Goal: Information Seeking & Learning: Find specific fact

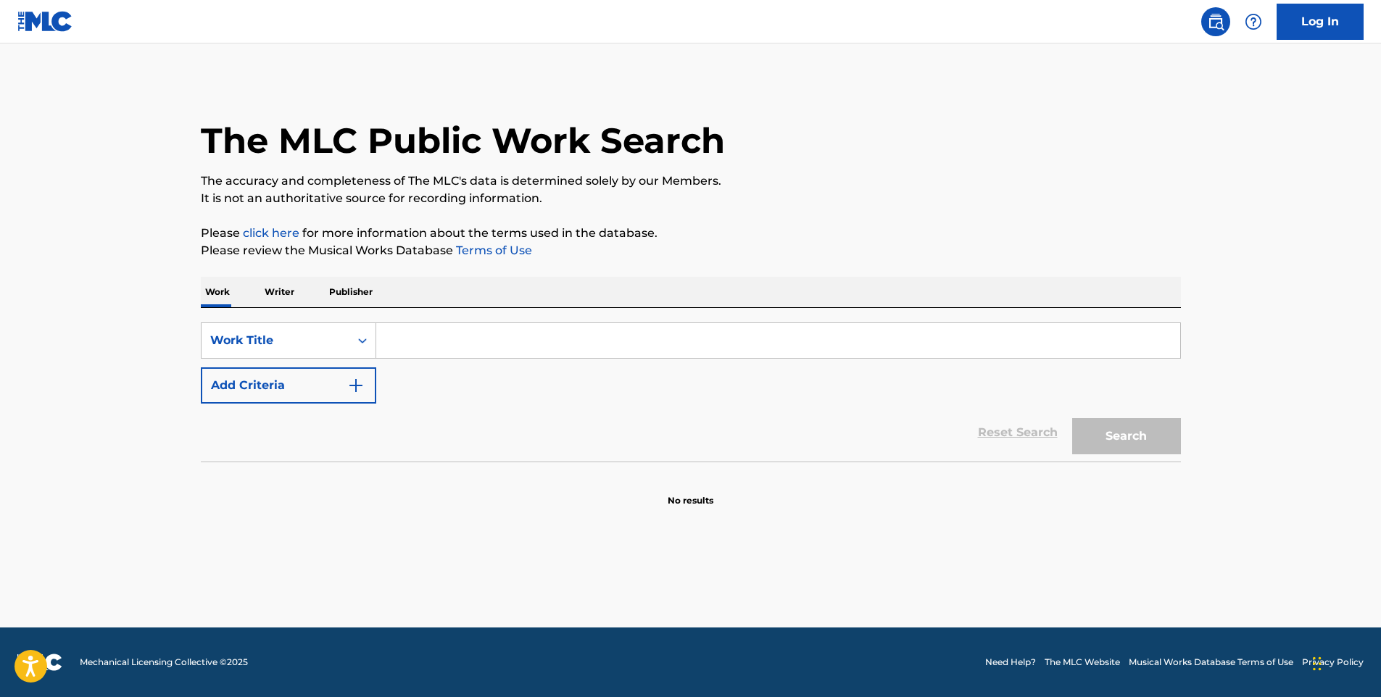
click at [439, 336] on input "Search Form" at bounding box center [778, 340] width 804 height 35
paste input "W66636"
type input "W66636"
click at [362, 337] on icon "Search Form" at bounding box center [362, 341] width 15 height 15
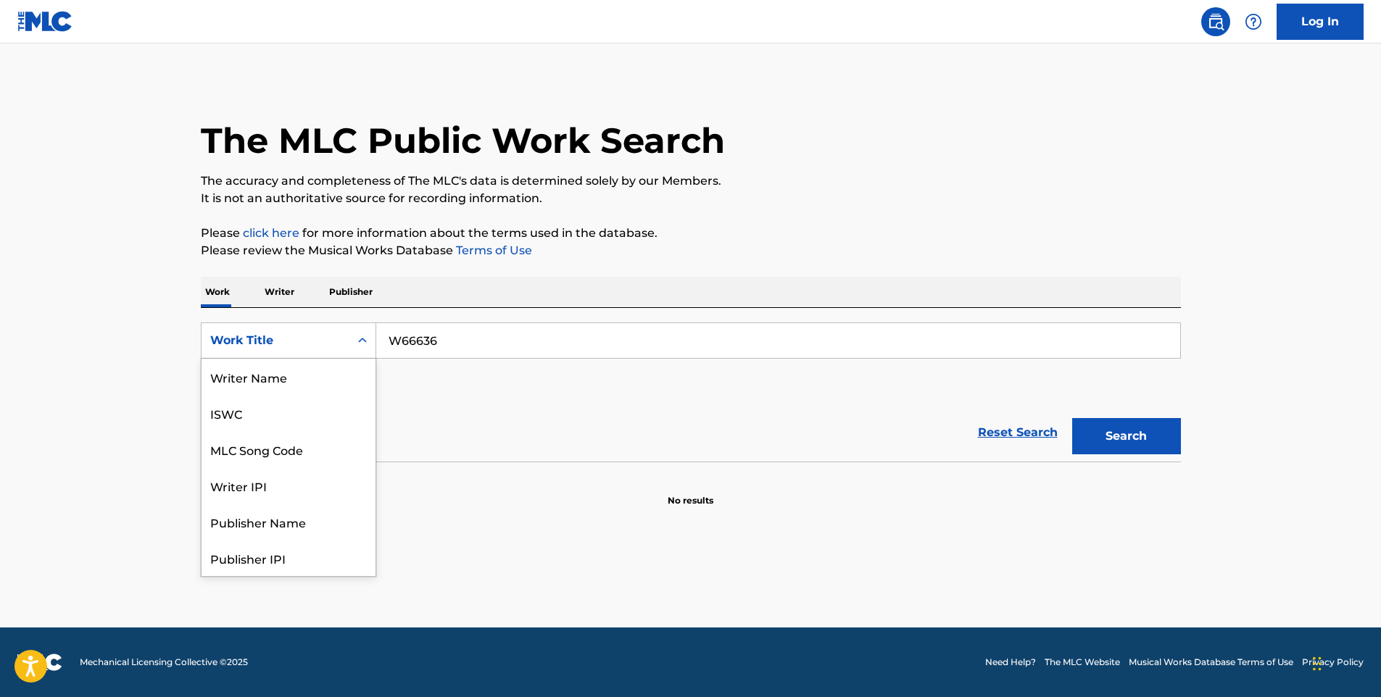
scroll to position [73, 0]
click at [307, 373] on div "MLC Song Code" at bounding box center [289, 377] width 174 height 36
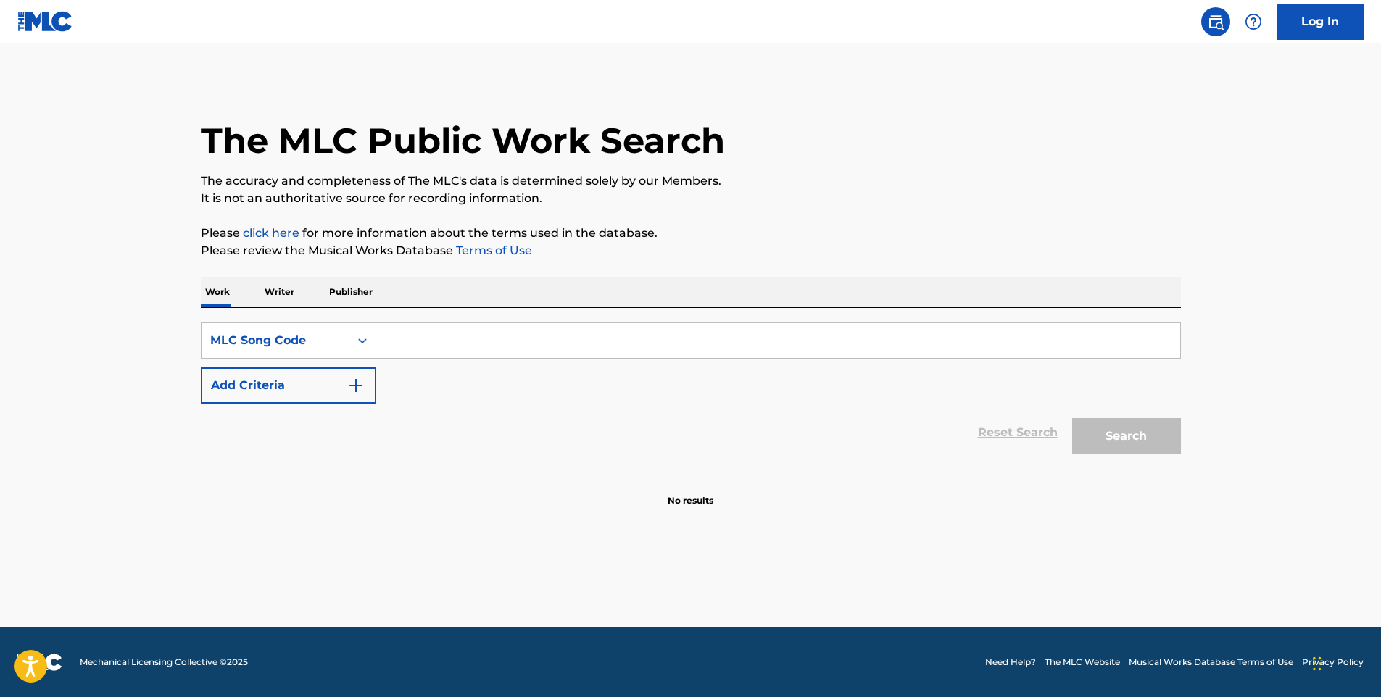
click at [484, 348] on input "Search Form" at bounding box center [778, 340] width 804 height 35
paste input "W66636"
click at [389, 341] on input "W66636" at bounding box center [778, 340] width 804 height 35
type input "W66636"
click at [1143, 447] on button "Search" at bounding box center [1126, 436] width 109 height 36
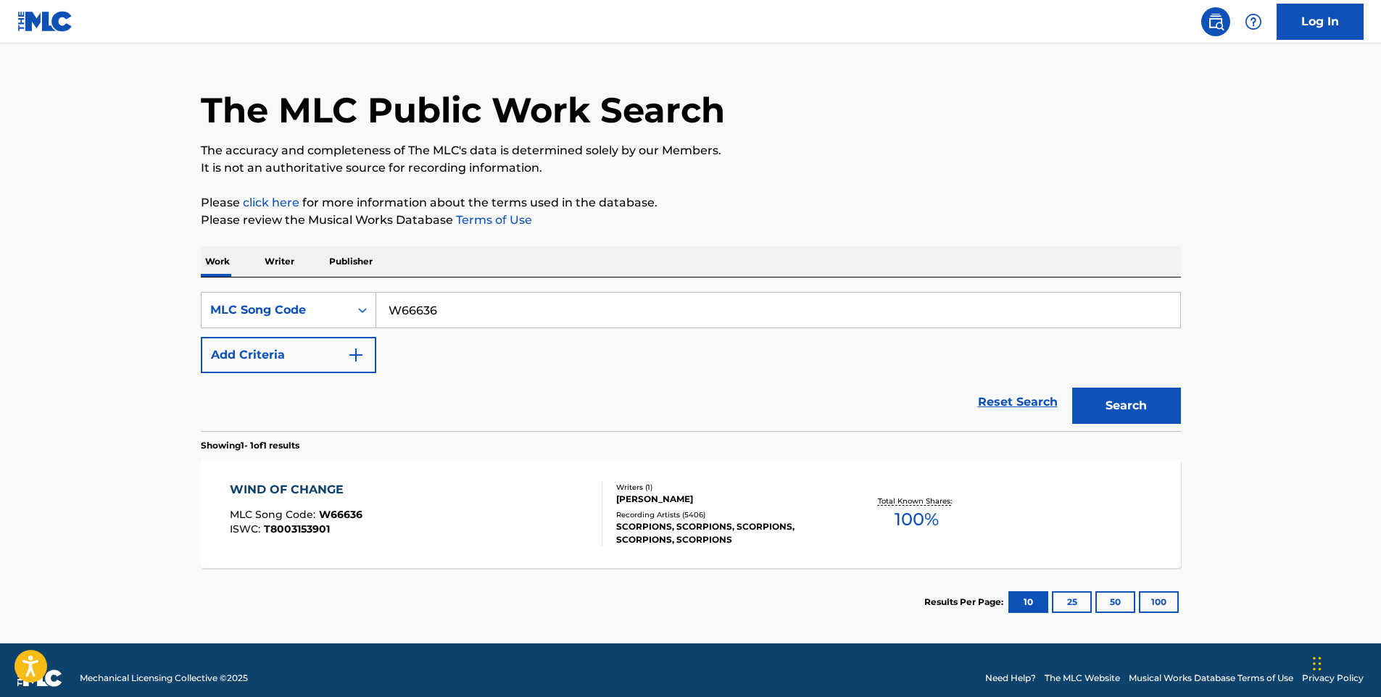
scroll to position [46, 0]
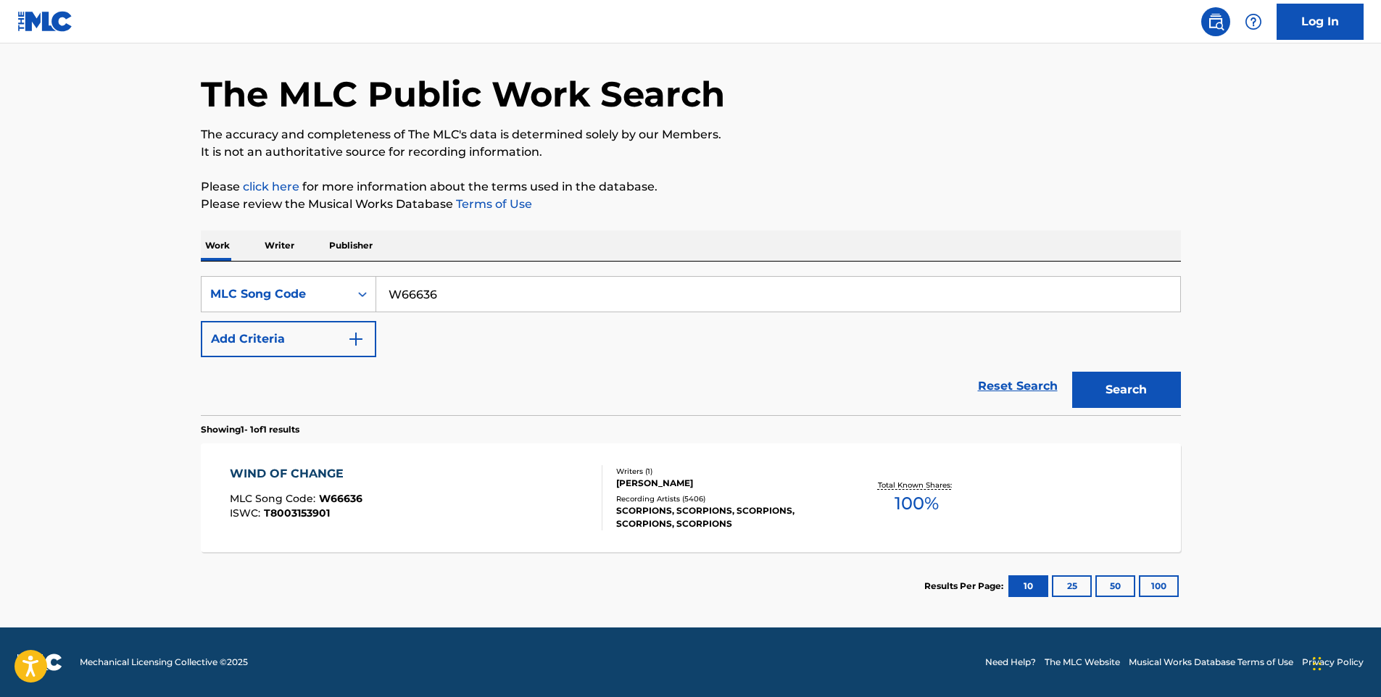
click at [913, 500] on span "100 %" at bounding box center [917, 504] width 44 height 26
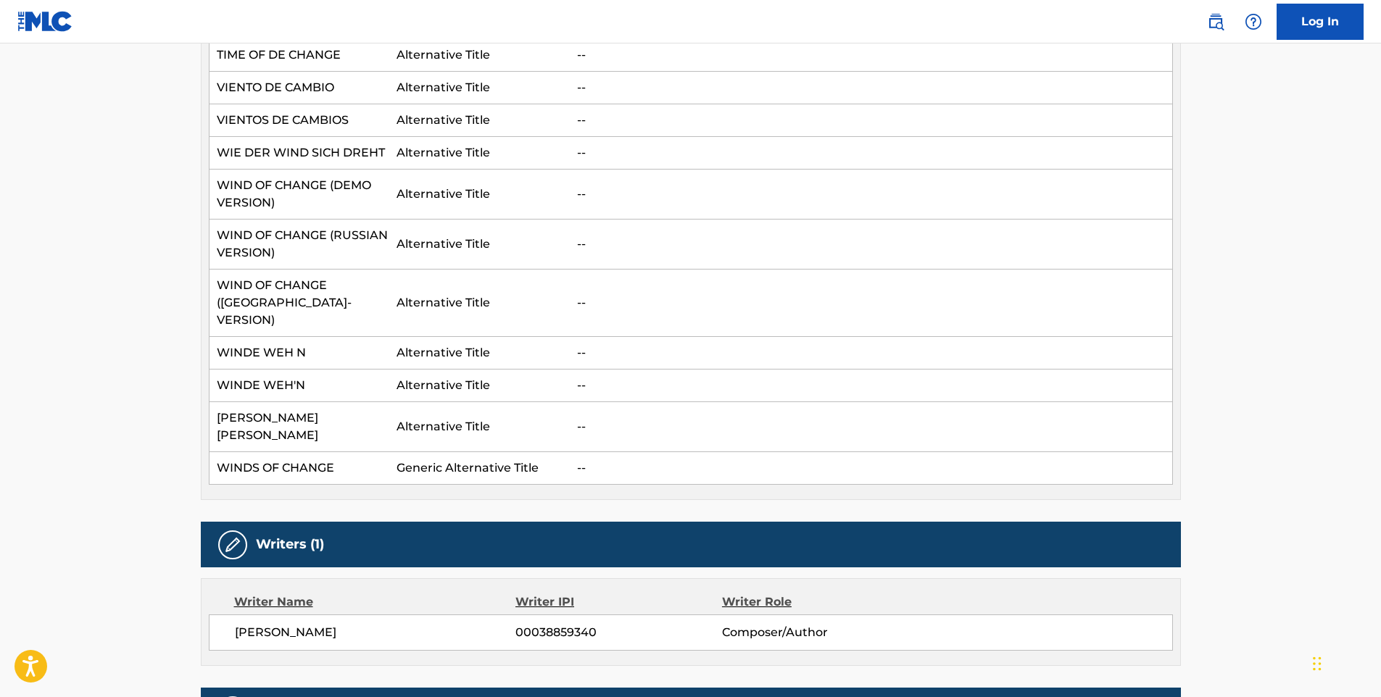
scroll to position [683, 0]
